Goal: Information Seeking & Learning: Learn about a topic

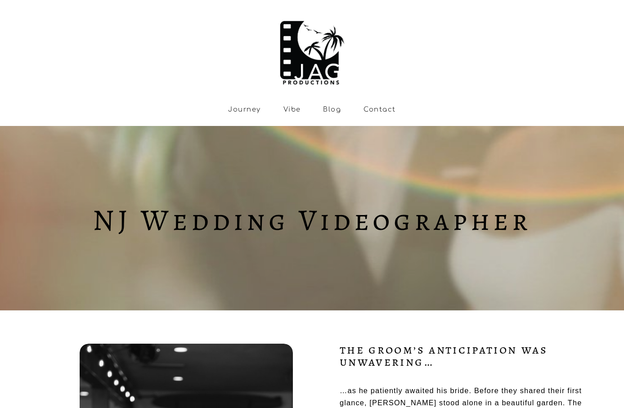
click at [292, 108] on link "Vibe" at bounding box center [293, 109] width 18 height 8
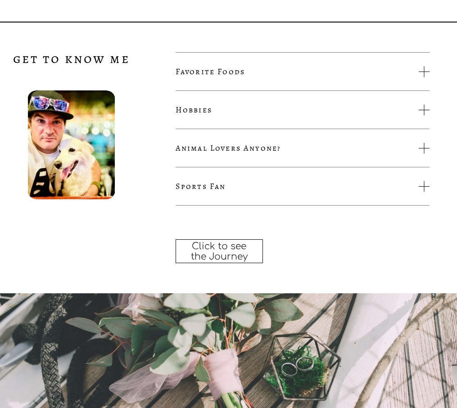
scroll to position [1383, 0]
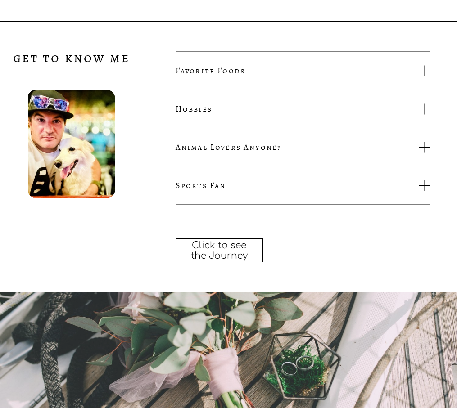
click at [266, 70] on span "Favorite Foods" at bounding box center [297, 70] width 243 height 11
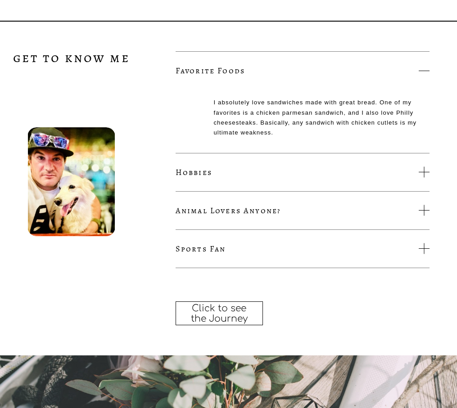
drag, startPoint x: 279, startPoint y: 72, endPoint x: 274, endPoint y: 77, distance: 7.0
click at [279, 72] on span "Favorite Foods" at bounding box center [297, 70] width 243 height 11
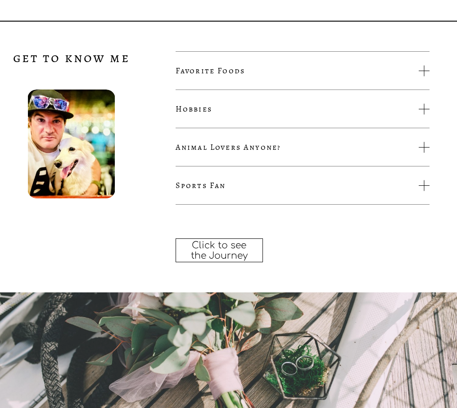
click at [246, 114] on span "Hobbies" at bounding box center [297, 109] width 243 height 11
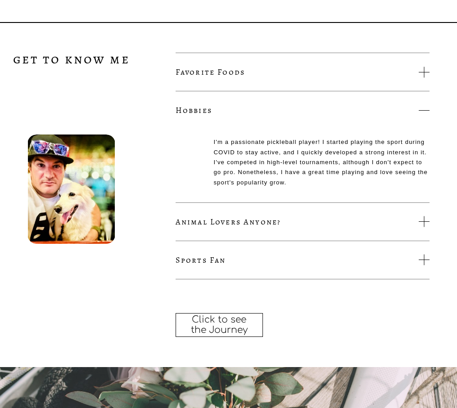
click at [250, 252] on button "Sports Fan" at bounding box center [303, 260] width 254 height 38
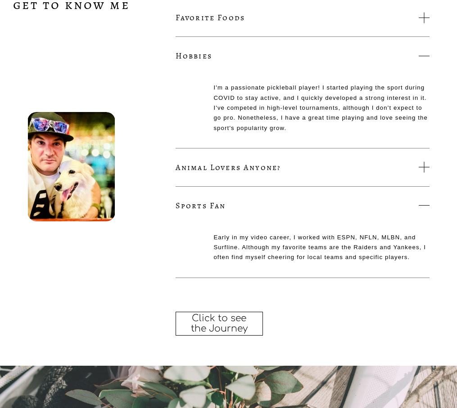
scroll to position [1437, 0]
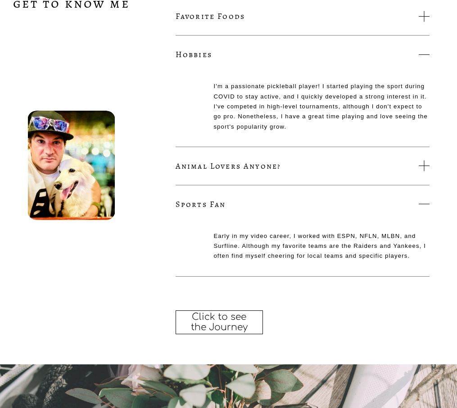
click at [356, 192] on button "Sports Fan" at bounding box center [303, 204] width 254 height 38
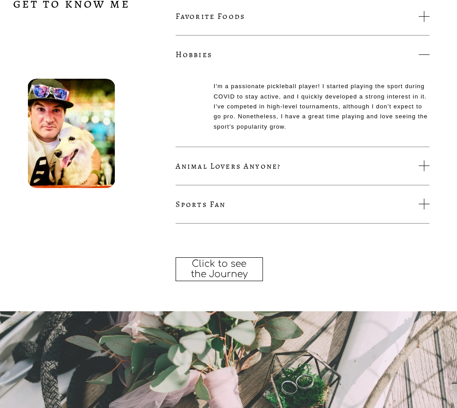
click at [349, 174] on button "Animal Lovers Anyone?" at bounding box center [303, 166] width 254 height 38
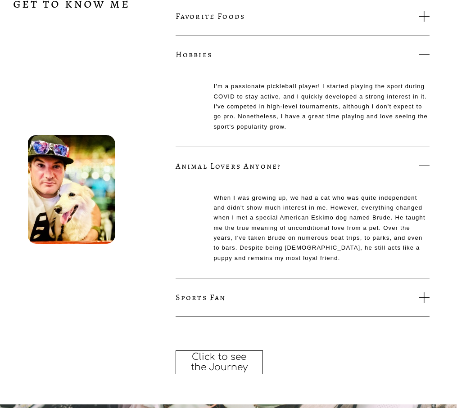
click at [349, 174] on button "Animal Lovers Anyone?" at bounding box center [303, 166] width 254 height 38
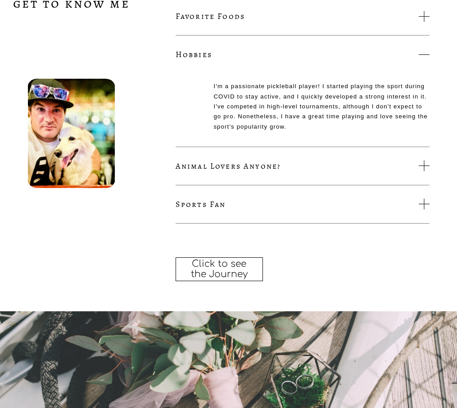
click at [363, 57] on span "Hobbies" at bounding box center [297, 54] width 243 height 11
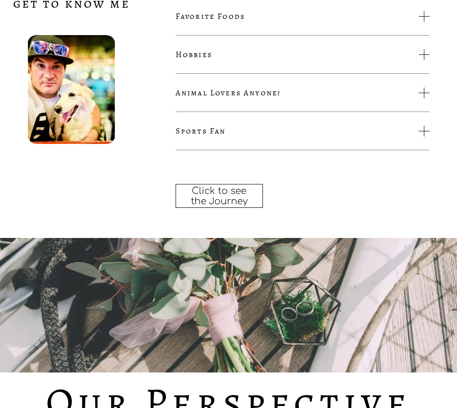
click at [347, 14] on span "Favorite Foods" at bounding box center [297, 16] width 243 height 11
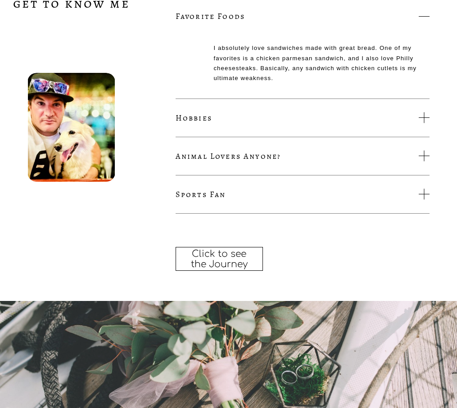
click at [347, 14] on span "Favorite Foods" at bounding box center [297, 16] width 243 height 11
